Goal: Transaction & Acquisition: Purchase product/service

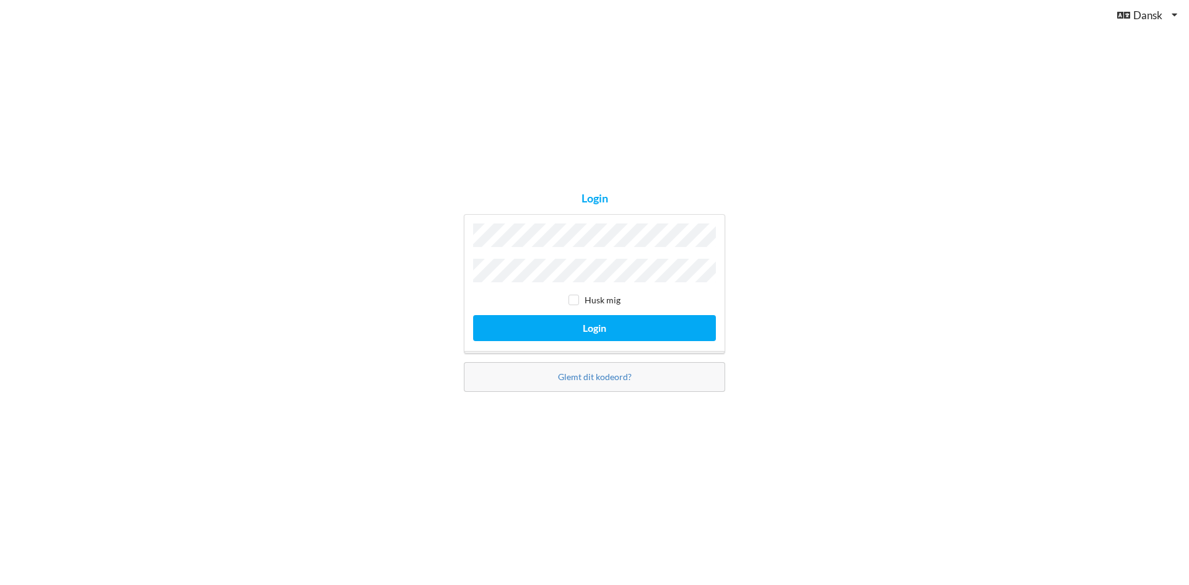
click at [473, 315] on button "Login" at bounding box center [594, 327] width 243 height 25
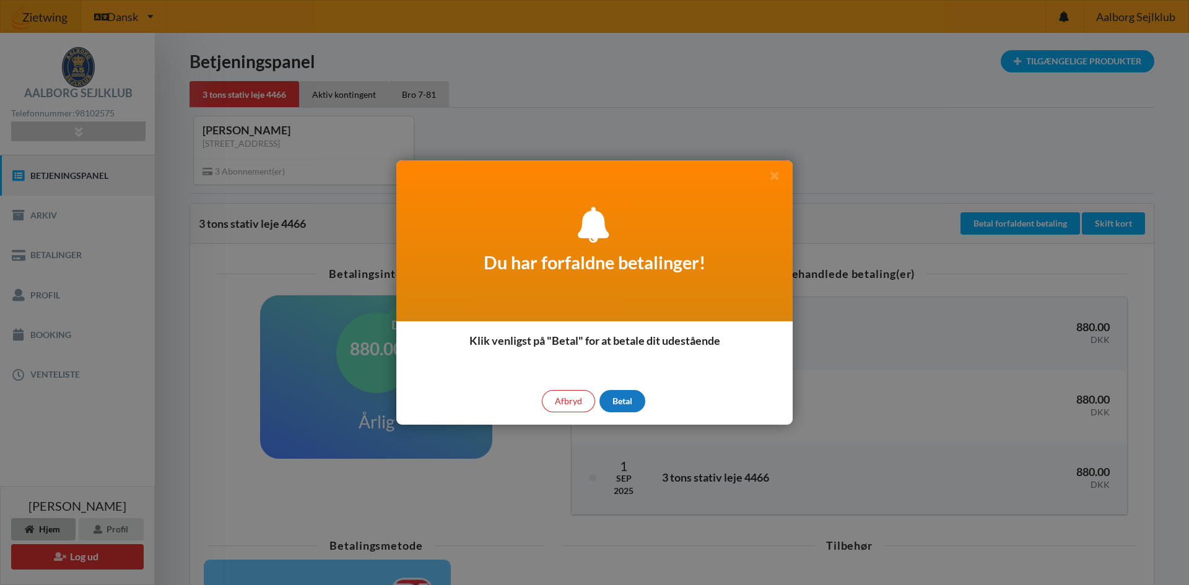
click at [630, 405] on div "Betal" at bounding box center [622, 401] width 46 height 22
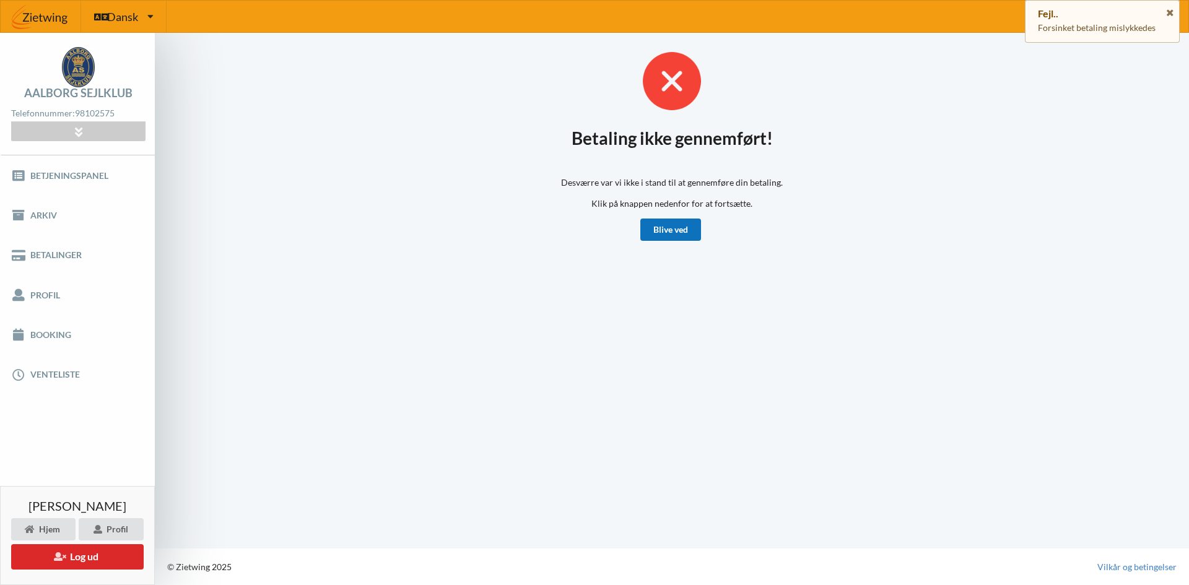
click at [659, 232] on link "Blive ved" at bounding box center [670, 230] width 61 height 22
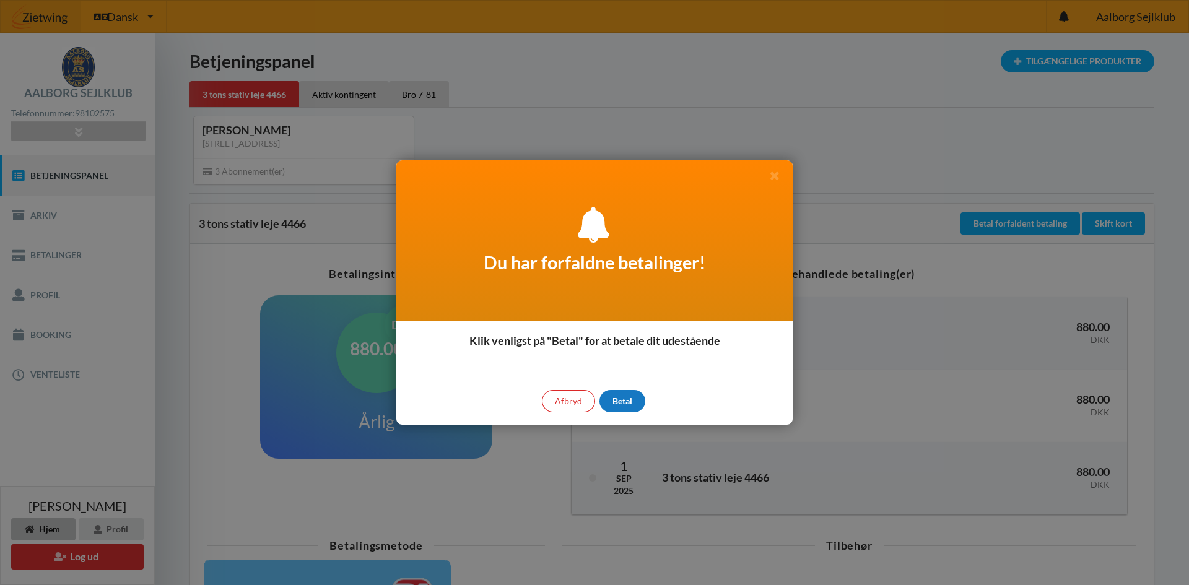
click at [640, 400] on div "Betal" at bounding box center [622, 401] width 46 height 22
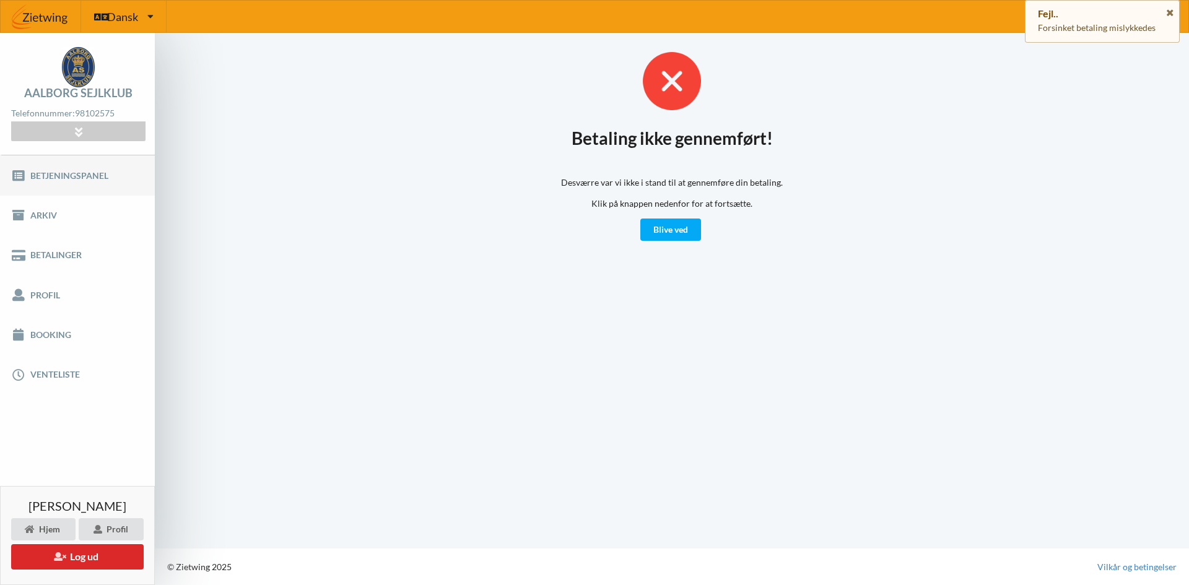
click at [73, 177] on link "Betjeningspanel" at bounding box center [77, 175] width 155 height 40
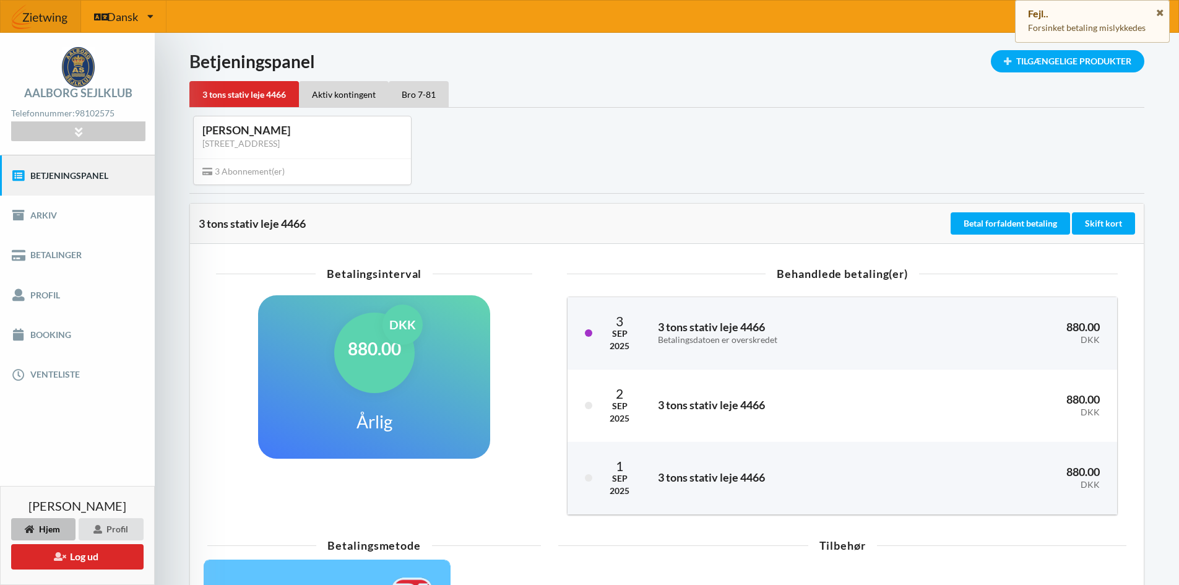
click at [403, 365] on div "880.00 DKK" at bounding box center [374, 353] width 80 height 80
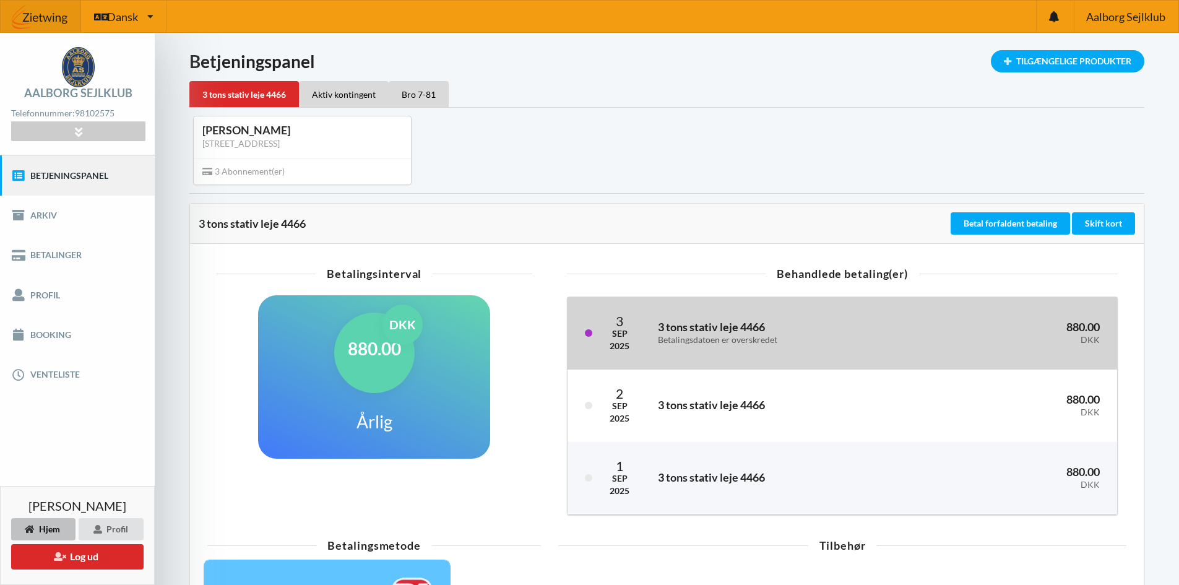
click at [740, 326] on h3 "3 tons stativ leje 4466 Betalingsdatoen er overskredet" at bounding box center [785, 332] width 255 height 25
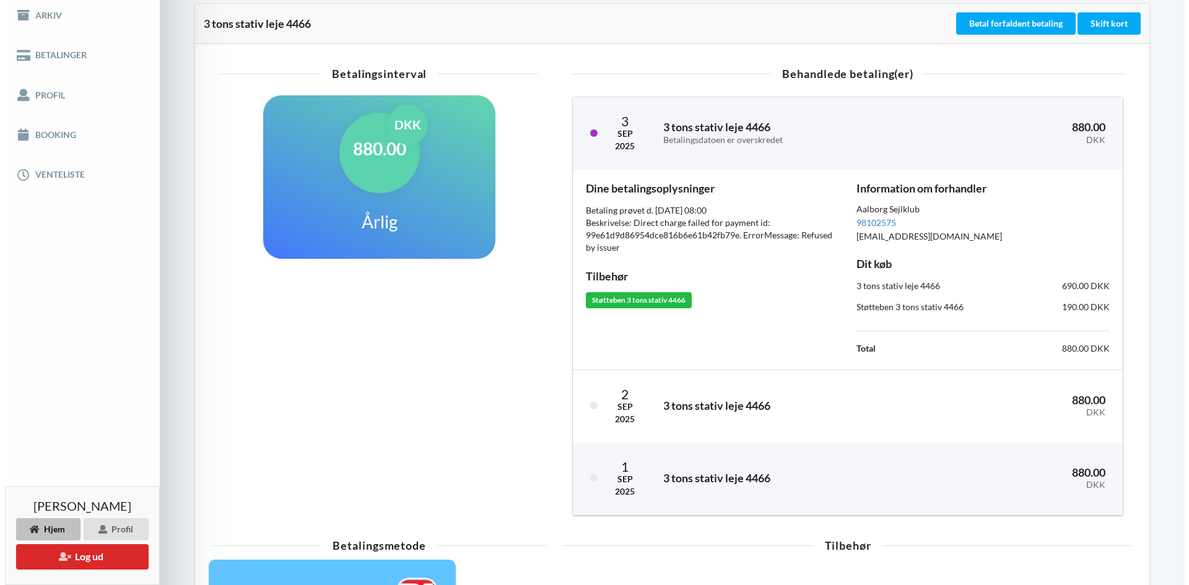
scroll to position [186, 0]
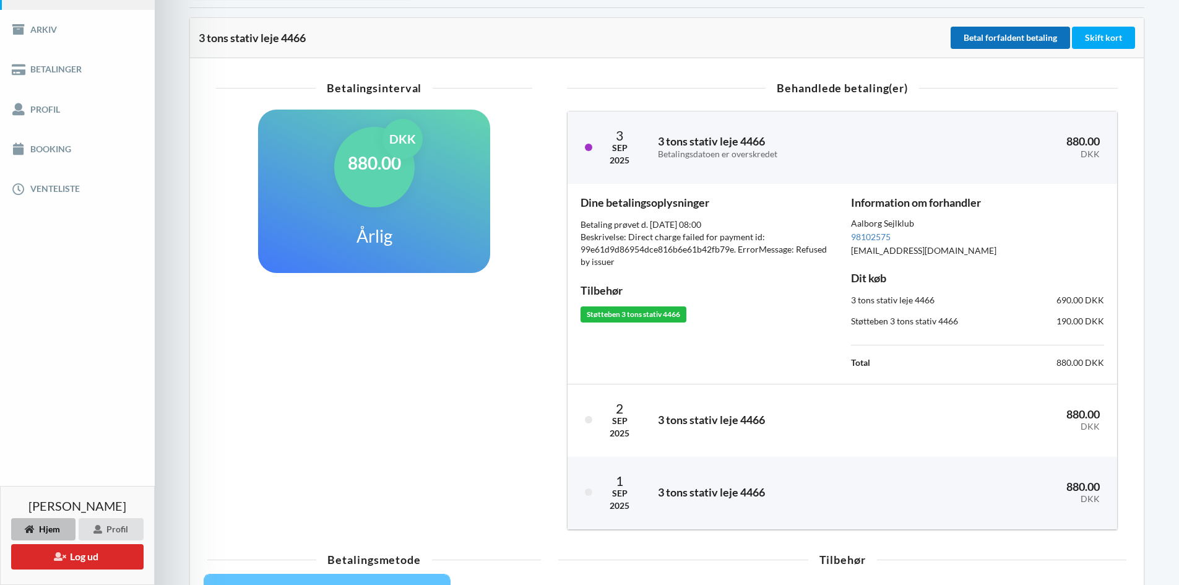
click at [996, 43] on button "Betal forfaldent betaling" at bounding box center [1010, 38] width 119 height 22
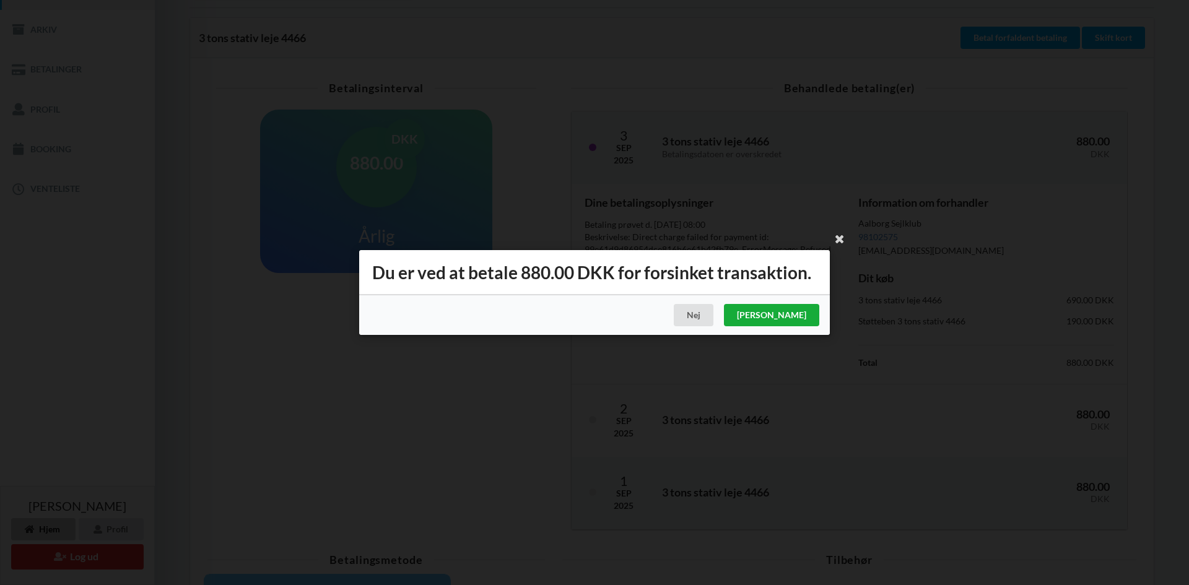
click at [792, 319] on div "[PERSON_NAME]" at bounding box center [771, 315] width 95 height 22
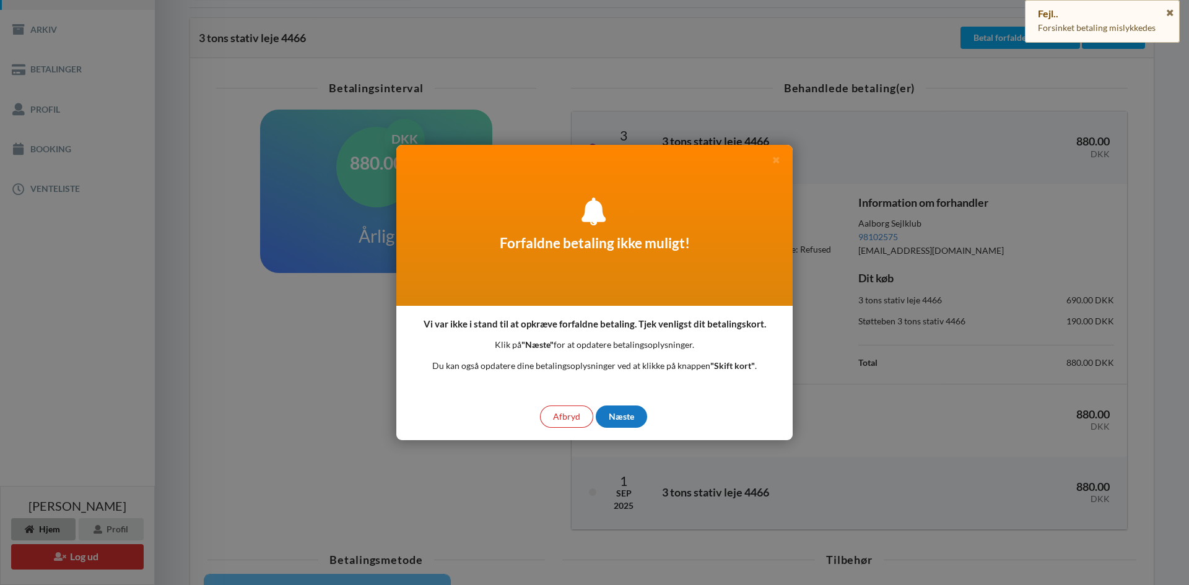
click at [625, 420] on div "Næste" at bounding box center [621, 416] width 51 height 22
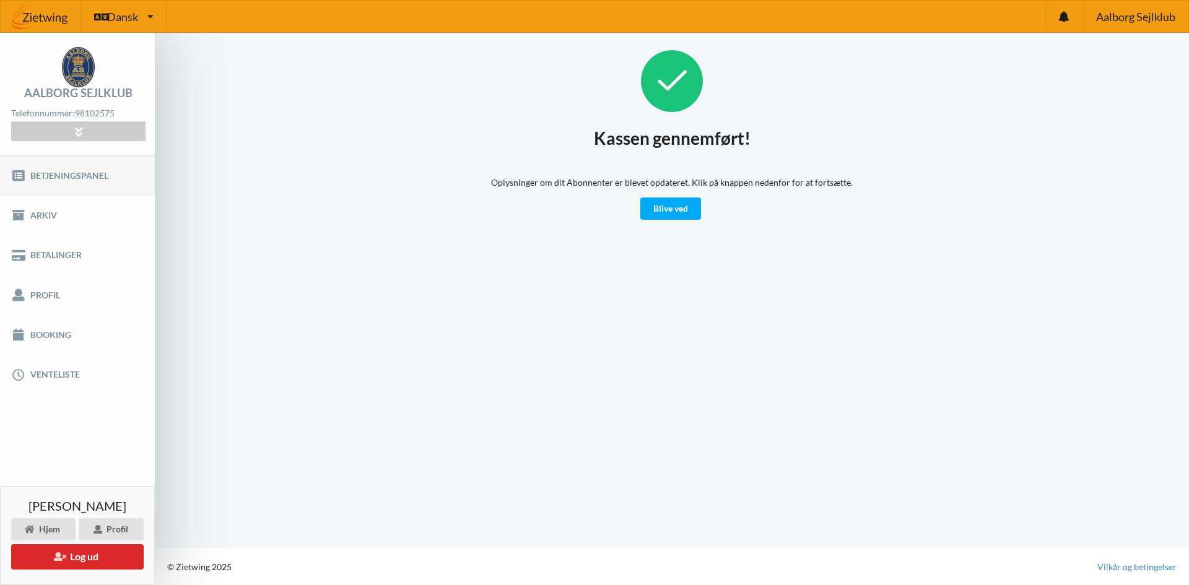
click at [34, 188] on link "Betjeningspanel" at bounding box center [77, 175] width 155 height 40
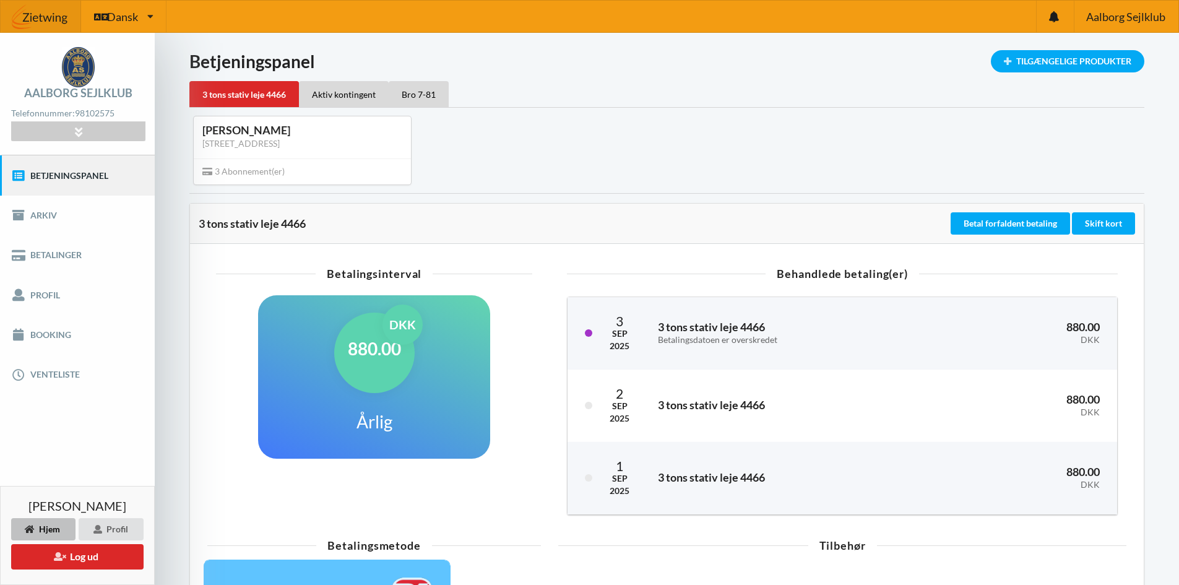
scroll to position [62, 0]
